Goal: Task Accomplishment & Management: Use online tool/utility

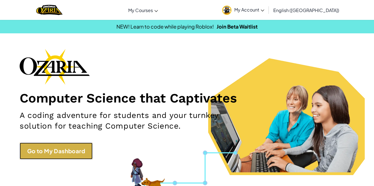
click at [77, 149] on link "Go to My Dashboard" at bounding box center [56, 151] width 73 height 17
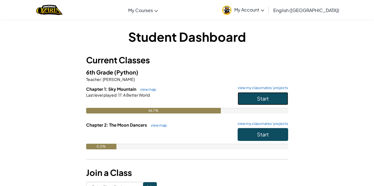
click at [261, 101] on span "Start" at bounding box center [263, 98] width 12 height 6
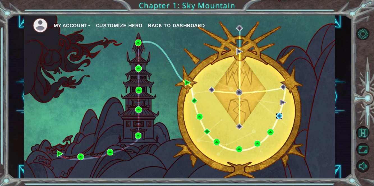
click at [279, 117] on img at bounding box center [279, 116] width 6 height 6
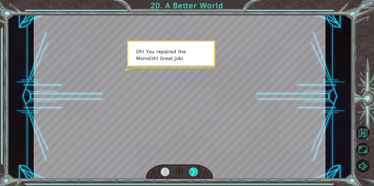
click at [194, 171] on div at bounding box center [193, 172] width 9 height 9
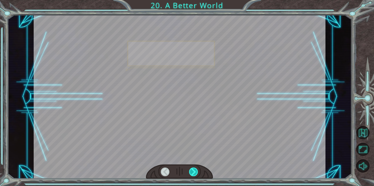
click at [194, 171] on div at bounding box center [193, 172] width 9 height 9
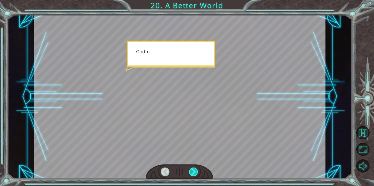
click at [194, 171] on div at bounding box center [193, 172] width 9 height 9
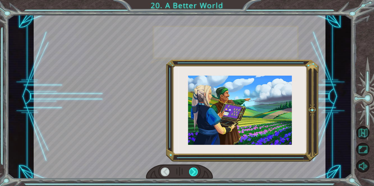
click at [194, 171] on div at bounding box center [193, 172] width 9 height 9
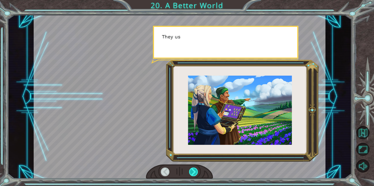
click at [194, 171] on div at bounding box center [193, 172] width 9 height 9
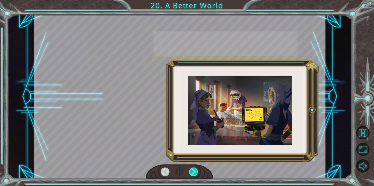
click at [194, 171] on div at bounding box center [193, 172] width 9 height 9
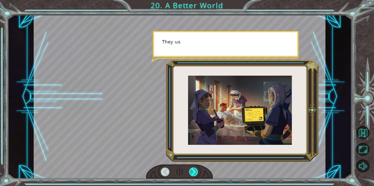
click at [194, 171] on div at bounding box center [193, 172] width 9 height 9
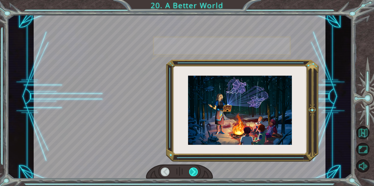
click at [194, 171] on div at bounding box center [193, 172] width 9 height 9
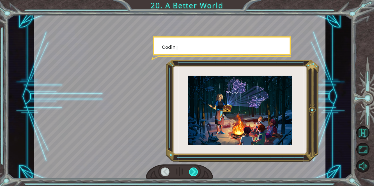
click at [194, 171] on div at bounding box center [193, 172] width 9 height 9
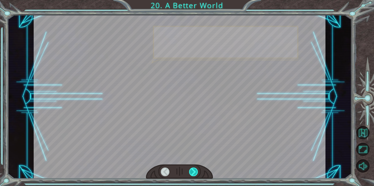
click at [194, 171] on div at bounding box center [193, 172] width 9 height 9
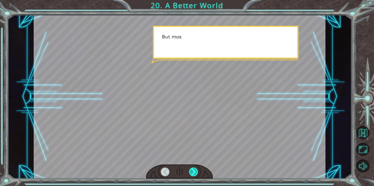
click at [194, 171] on div at bounding box center [193, 172] width 9 height 9
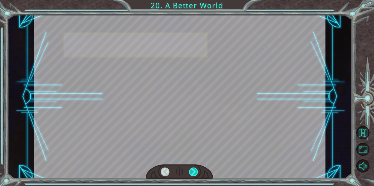
click at [194, 171] on div at bounding box center [193, 172] width 9 height 9
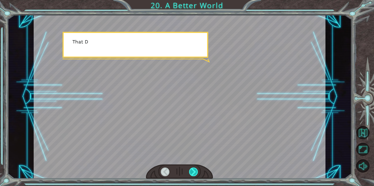
click at [194, 171] on div at bounding box center [193, 172] width 9 height 9
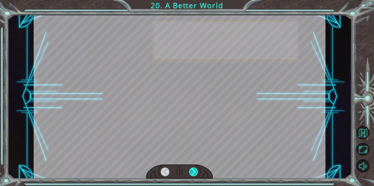
click at [194, 171] on div at bounding box center [193, 172] width 9 height 9
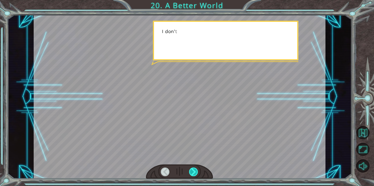
click at [194, 171] on div at bounding box center [193, 172] width 9 height 9
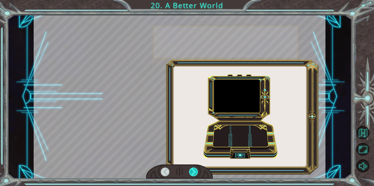
click at [194, 171] on div at bounding box center [193, 172] width 9 height 9
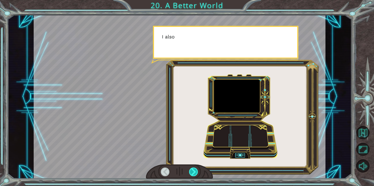
click at [194, 171] on div at bounding box center [193, 172] width 9 height 9
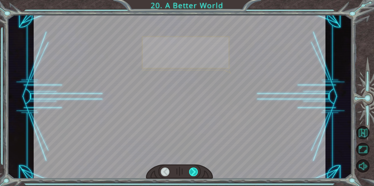
click at [194, 171] on div at bounding box center [193, 172] width 9 height 9
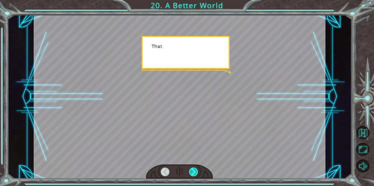
click at [194, 171] on div at bounding box center [193, 172] width 9 height 9
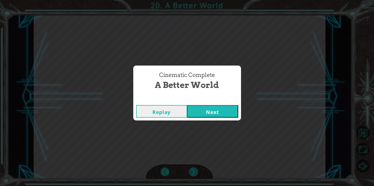
click at [194, 171] on div "Cinematic Complete A Better World Replay Next" at bounding box center [187, 93] width 374 height 186
click at [230, 111] on button "Next" at bounding box center [212, 111] width 51 height 13
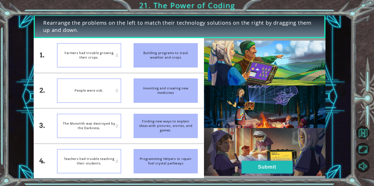
click at [265, 166] on button "Submit" at bounding box center [266, 167] width 51 height 13
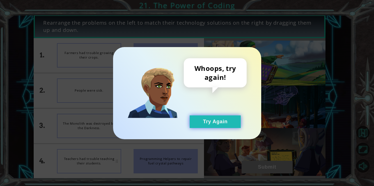
click at [216, 119] on button "Try Again" at bounding box center [214, 121] width 51 height 13
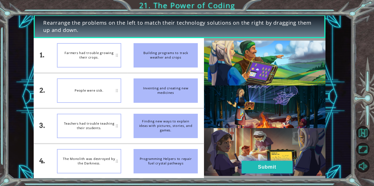
click at [284, 168] on button "Submit" at bounding box center [266, 167] width 51 height 13
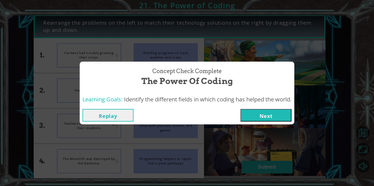
click at [279, 114] on button "Next" at bounding box center [265, 115] width 51 height 13
